Goal: Transaction & Acquisition: Purchase product/service

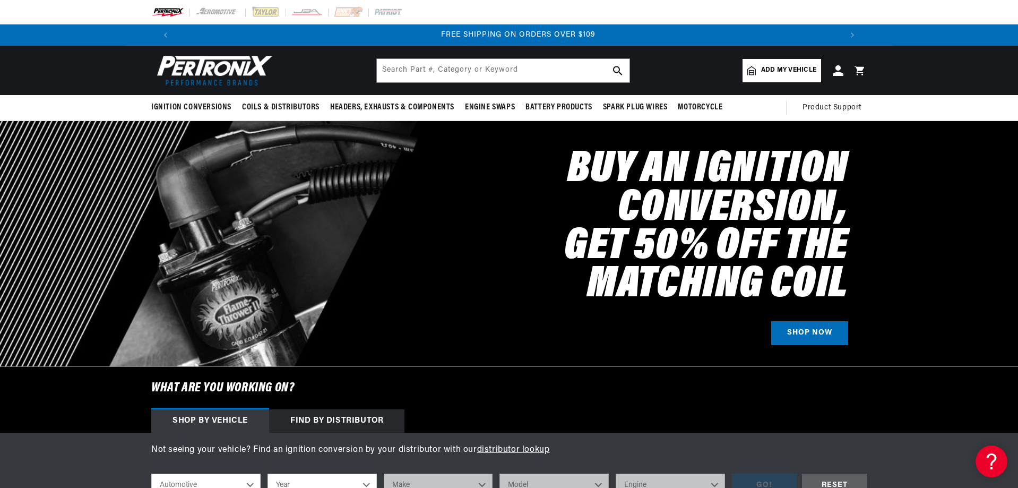
scroll to position [0, 1326]
click at [447, 68] on input "text" at bounding box center [503, 70] width 253 height 23
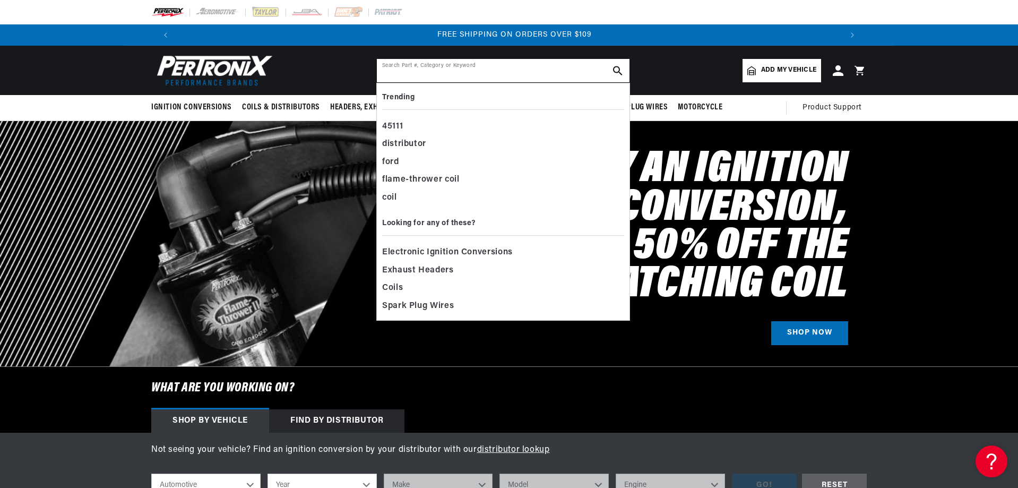
paste input "PerTronix 1647"
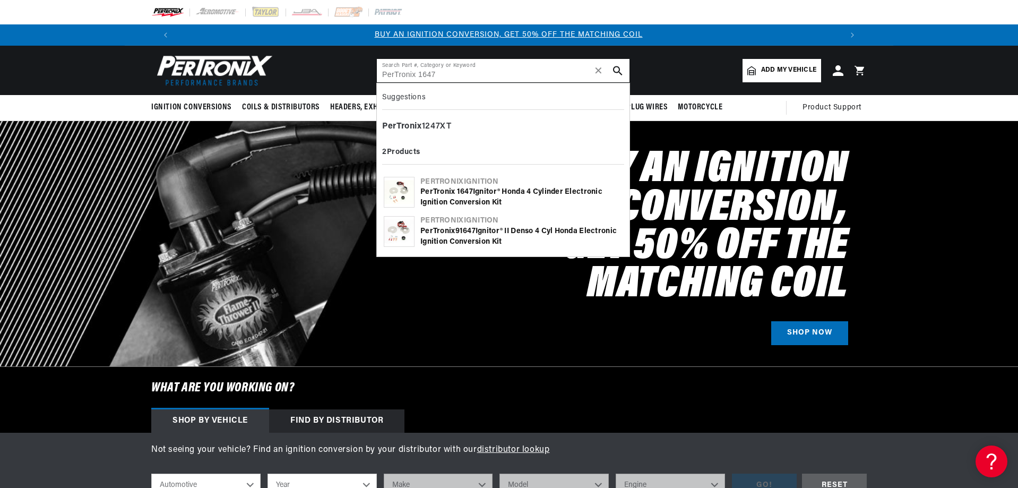
scroll to position [0, 0]
type input "PerTronix 1647"
click at [472, 200] on div "PerTronix 1647 Ignitor® Honda 4 cylinder Electronic Ignition Conversion Kit" at bounding box center [521, 197] width 202 height 21
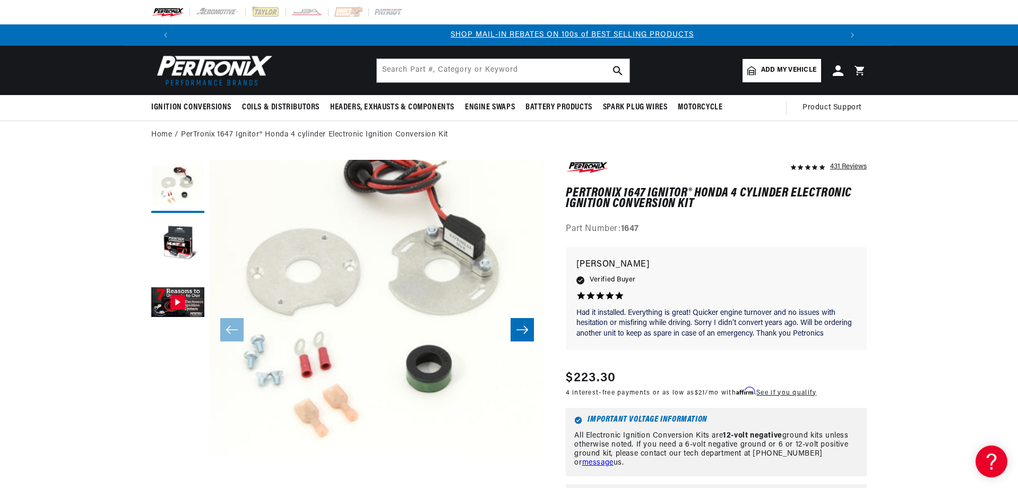
scroll to position [0, 650]
